Goal: Information Seeking & Learning: Learn about a topic

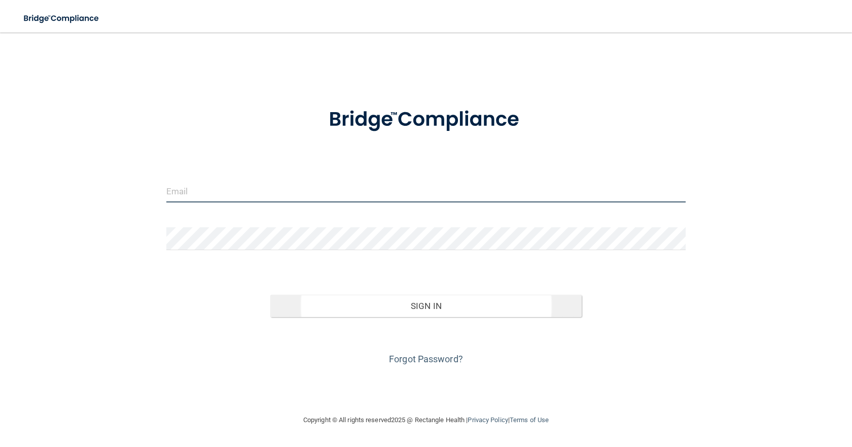
type input "[EMAIL_ADDRESS][DOMAIN_NAME]"
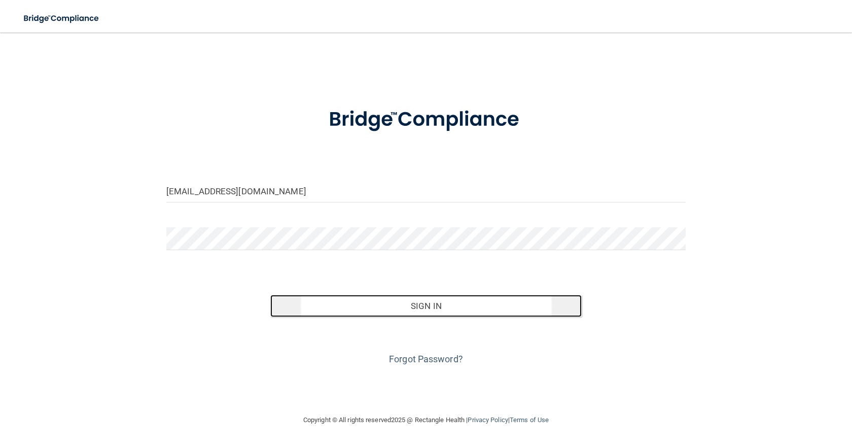
click at [412, 299] on button "Sign In" at bounding box center [425, 306] width 311 height 22
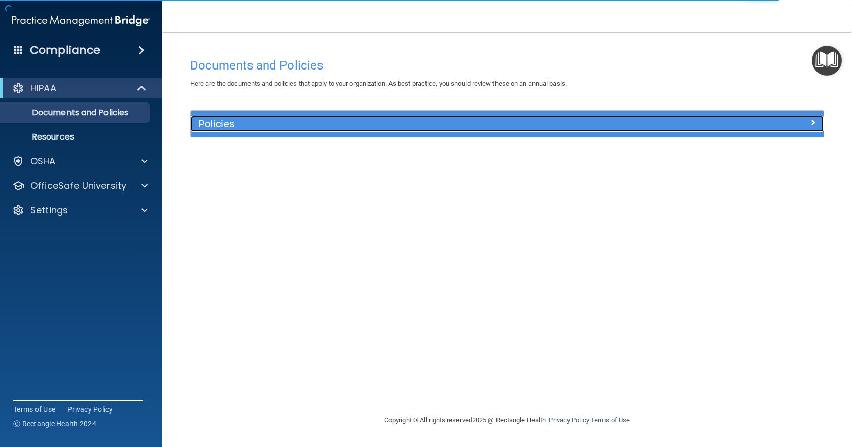
click at [760, 126] on div at bounding box center [744, 122] width 158 height 12
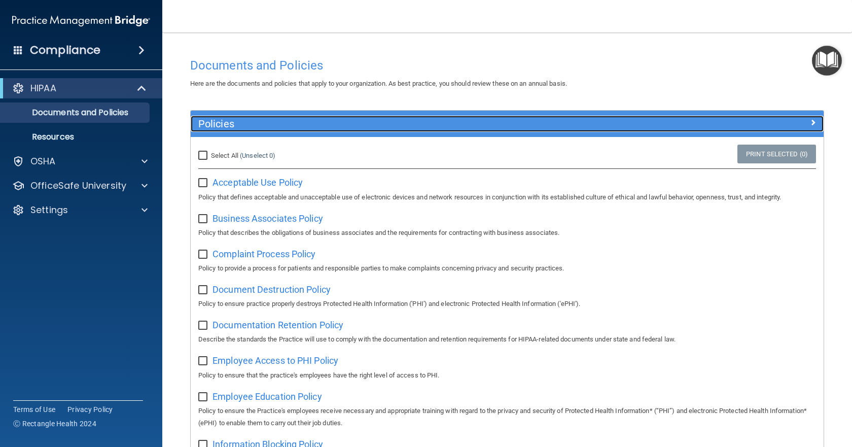
click at [760, 121] on div at bounding box center [744, 122] width 158 height 12
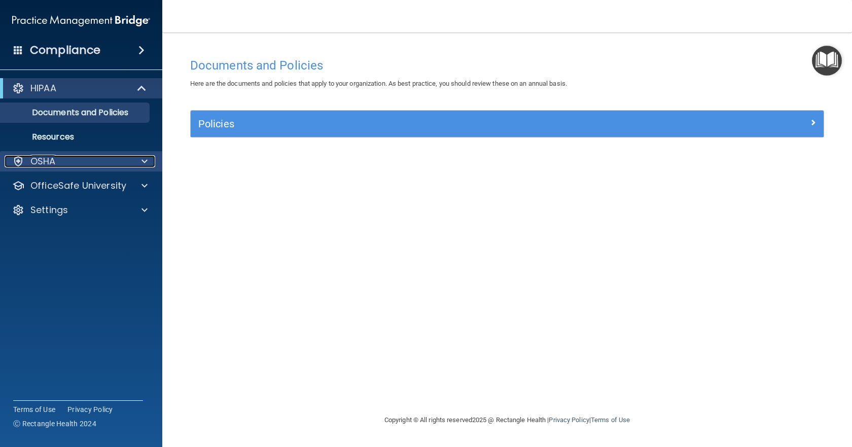
click at [64, 159] on div "OSHA" at bounding box center [68, 161] width 126 height 12
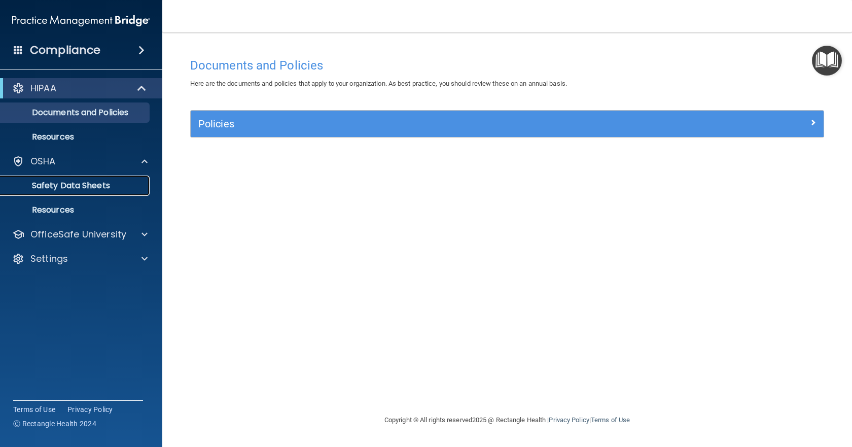
click at [74, 185] on p "Safety Data Sheets" at bounding box center [76, 186] width 138 height 10
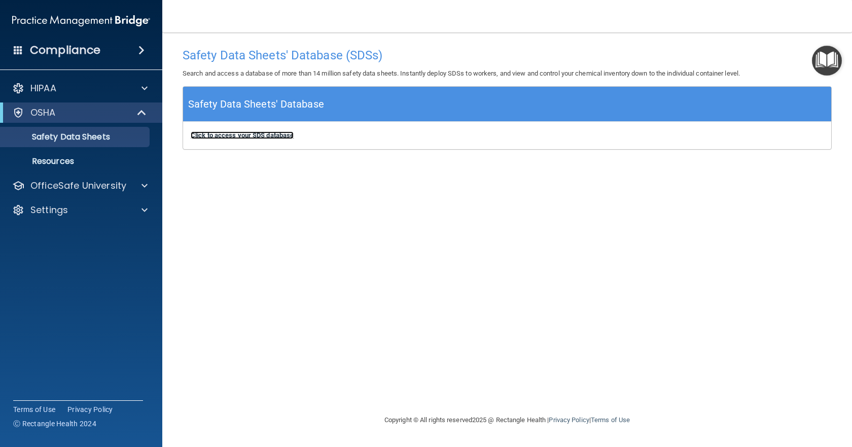
click at [269, 132] on b "Click to access your SDS database" at bounding box center [242, 135] width 103 height 8
click at [91, 159] on p "Resources" at bounding box center [76, 161] width 138 height 10
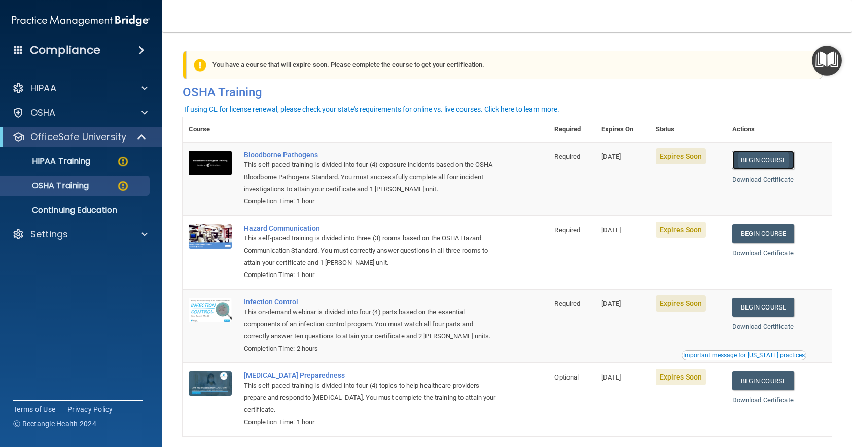
click at [764, 161] on link "Begin Course" at bounding box center [763, 160] width 62 height 19
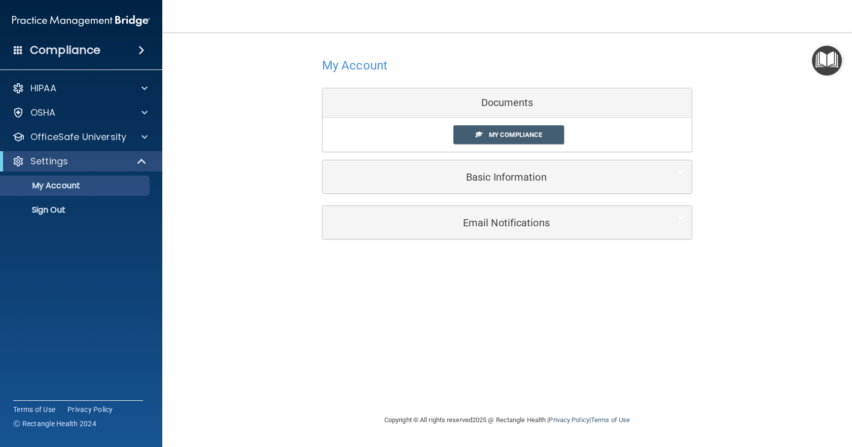
click at [244, 108] on div "My Account Documents My Compliance My Compliance My BAA Basic Information Full …" at bounding box center [507, 147] width 649 height 208
click at [116, 134] on p "OfficeSafe University" at bounding box center [78, 137] width 96 height 12
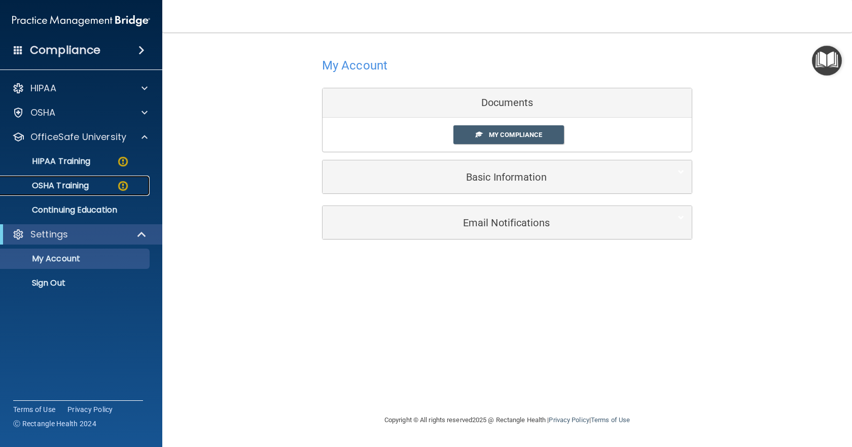
click at [94, 185] on div "OSHA Training" at bounding box center [76, 186] width 138 height 10
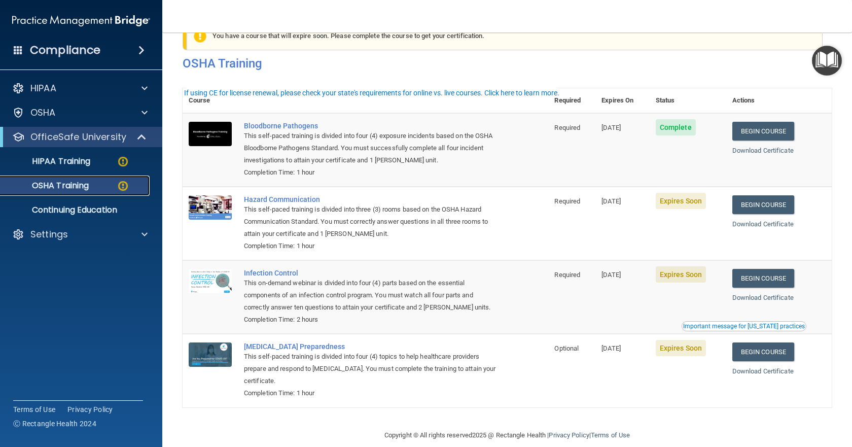
scroll to position [44, 0]
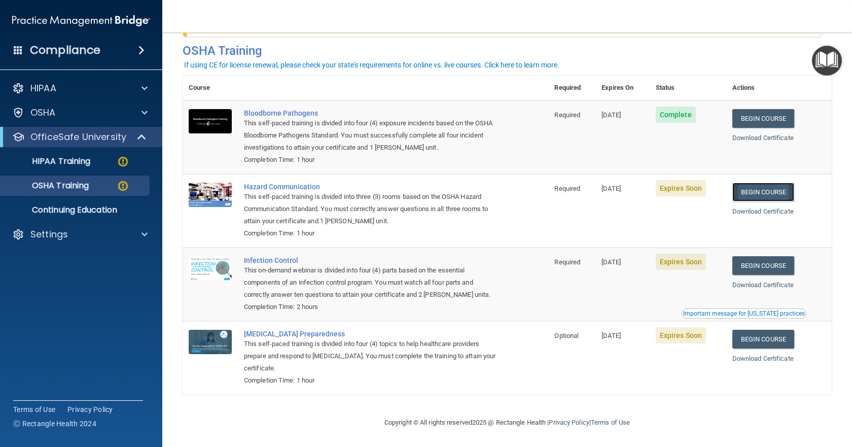
click at [755, 188] on link "Begin Course" at bounding box center [763, 192] width 62 height 19
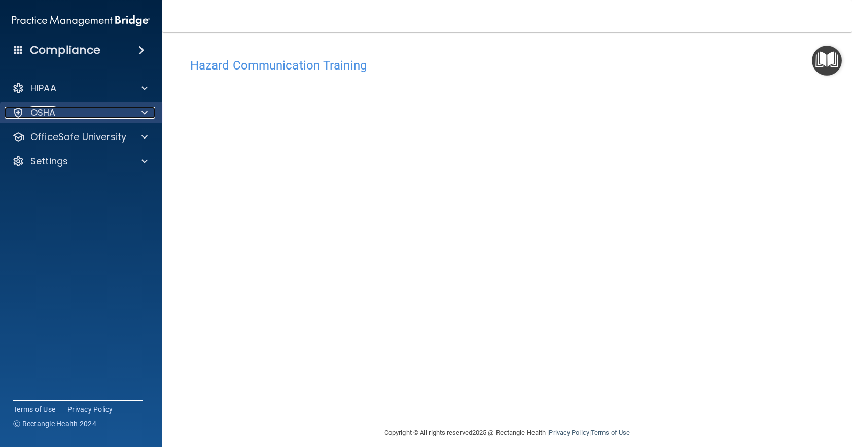
click at [75, 111] on div "OSHA" at bounding box center [68, 113] width 126 height 12
click at [114, 113] on div "OSHA" at bounding box center [68, 113] width 126 height 12
click at [145, 111] on span at bounding box center [145, 113] width 6 height 12
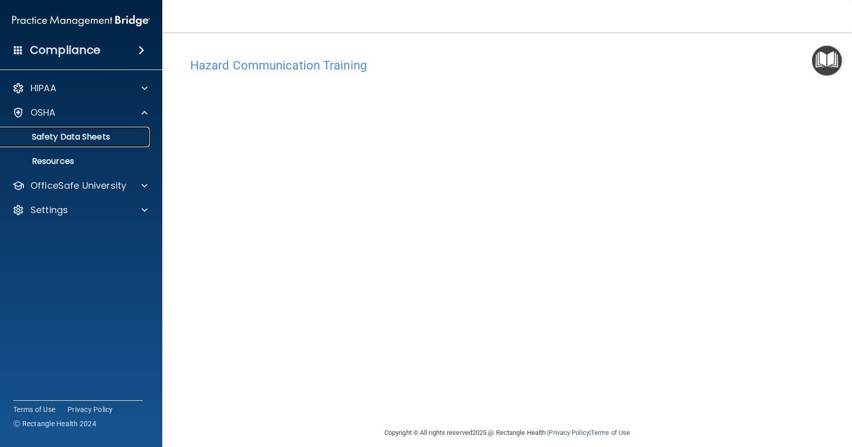
click at [82, 135] on p "Safety Data Sheets" at bounding box center [76, 137] width 138 height 10
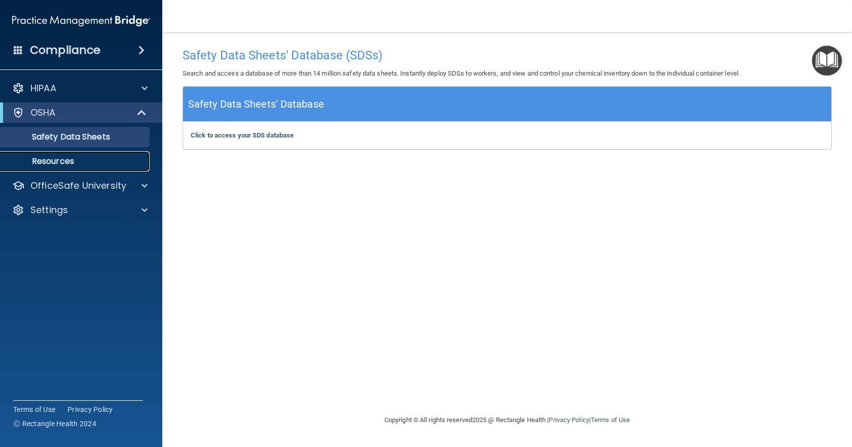
click at [67, 160] on p "Resources" at bounding box center [76, 161] width 138 height 10
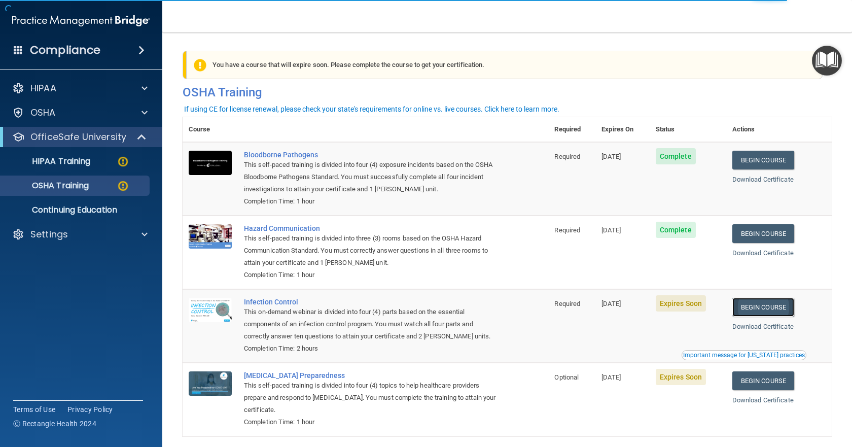
click at [762, 306] on link "Begin Course" at bounding box center [763, 307] width 62 height 19
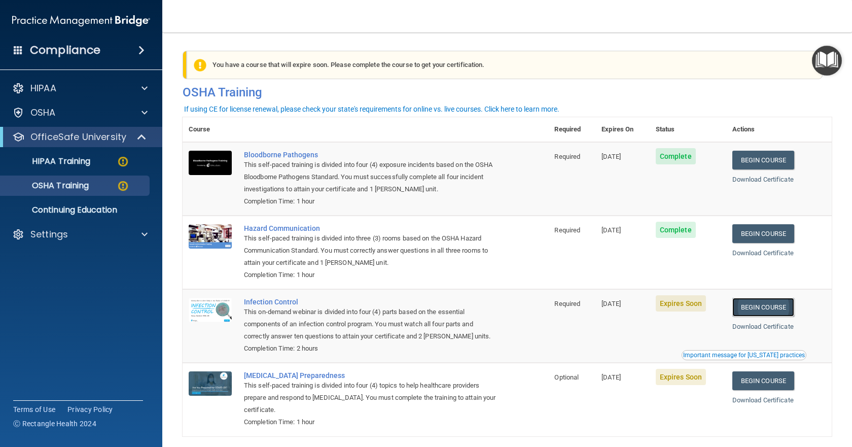
click at [763, 305] on link "Begin Course" at bounding box center [763, 307] width 62 height 19
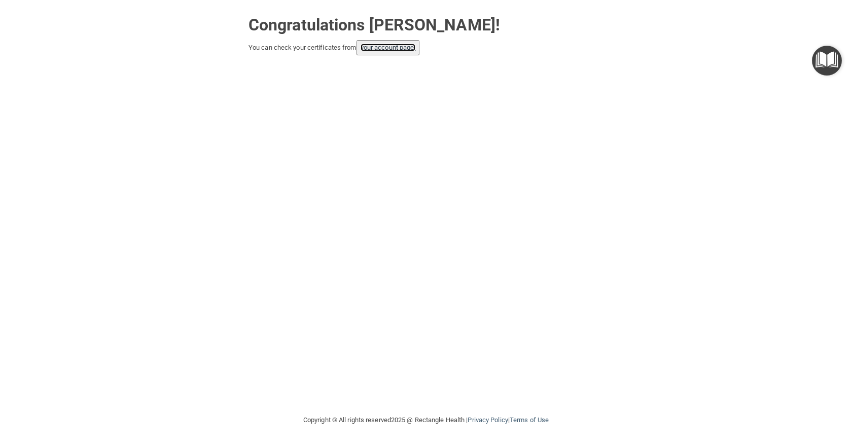
click at [380, 44] on link "your account page!" at bounding box center [388, 48] width 55 height 8
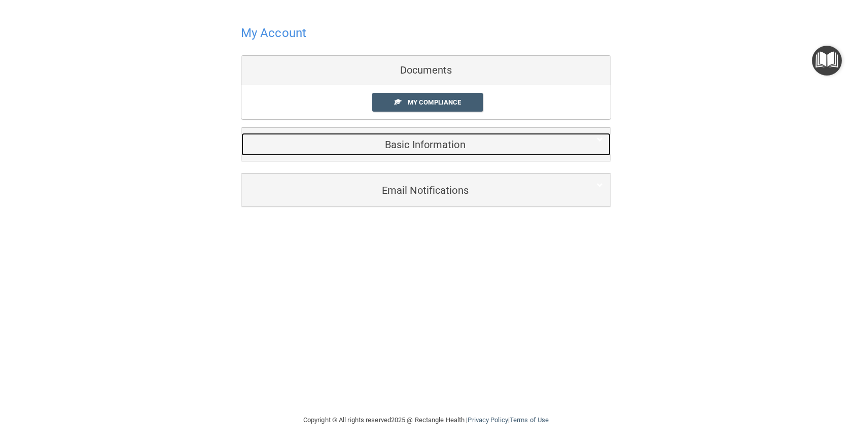
click at [437, 145] on h5 "Basic Information" at bounding box center [410, 144] width 323 height 11
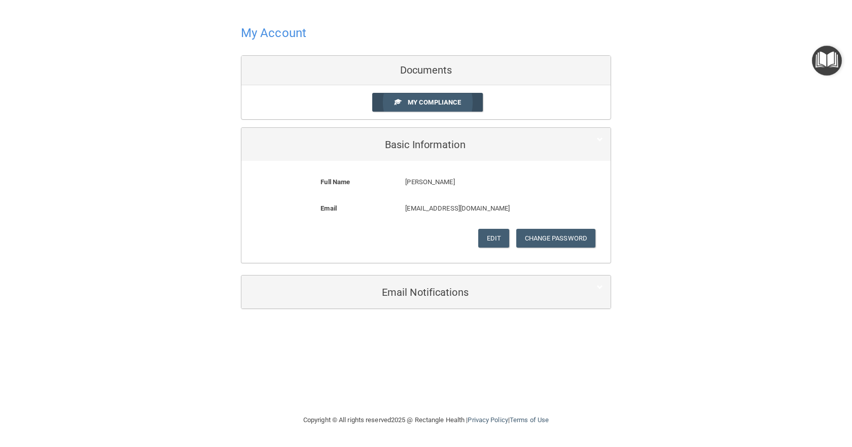
click at [438, 103] on span "My Compliance" at bounding box center [434, 102] width 53 height 8
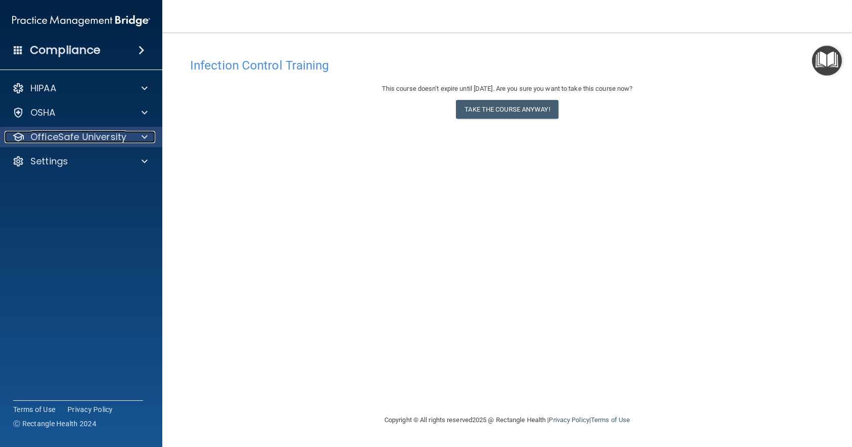
click at [100, 135] on p "OfficeSafe University" at bounding box center [78, 137] width 96 height 12
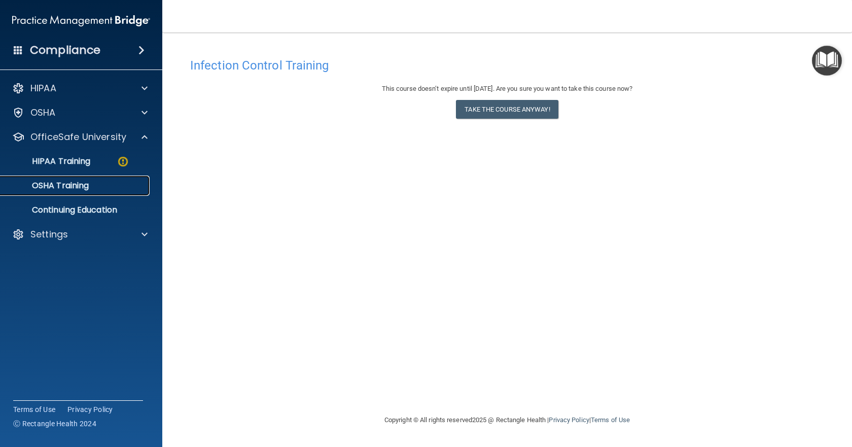
click at [85, 185] on p "OSHA Training" at bounding box center [48, 186] width 82 height 10
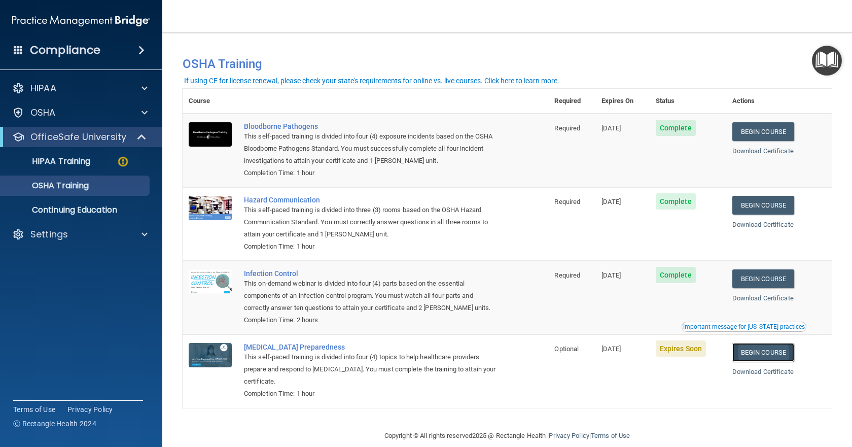
click at [767, 355] on link "Begin Course" at bounding box center [763, 352] width 62 height 19
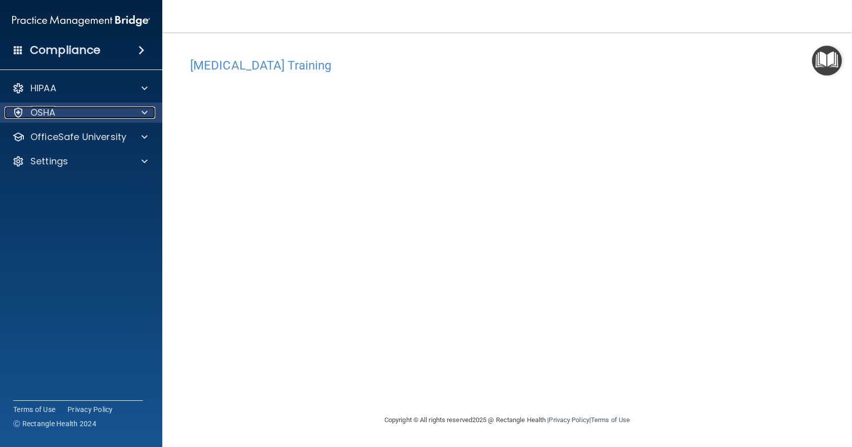
click at [99, 114] on div "OSHA" at bounding box center [68, 113] width 126 height 12
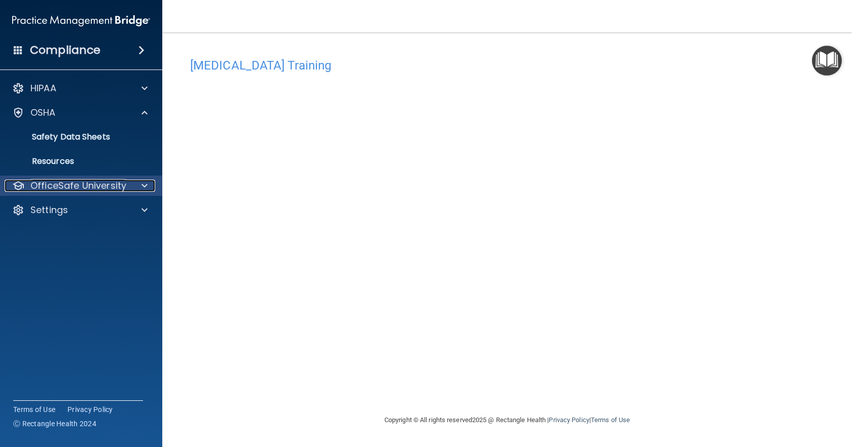
click at [108, 188] on p "OfficeSafe University" at bounding box center [78, 186] width 96 height 12
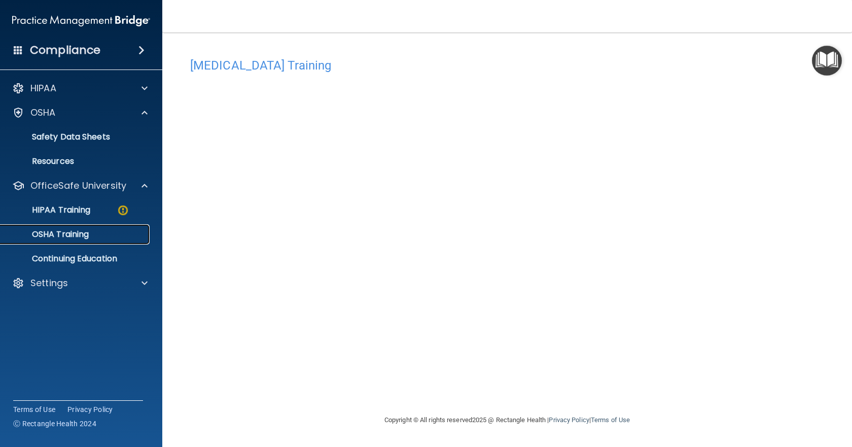
click at [88, 235] on p "OSHA Training" at bounding box center [48, 234] width 82 height 10
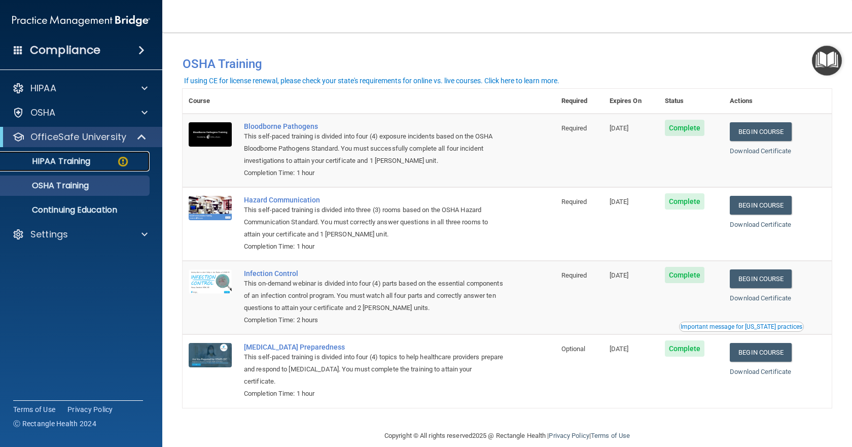
click at [86, 162] on p "HIPAA Training" at bounding box center [49, 161] width 84 height 10
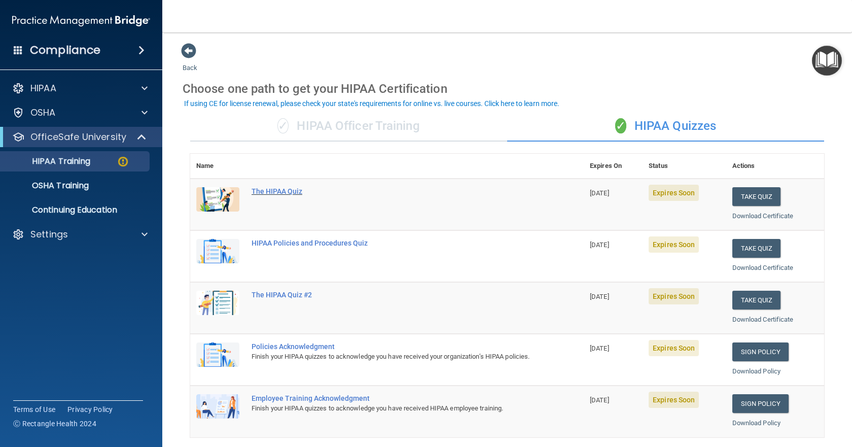
click at [272, 191] on div "The HIPAA Quiz" at bounding box center [393, 191] width 282 height 8
